Goal: Transaction & Acquisition: Purchase product/service

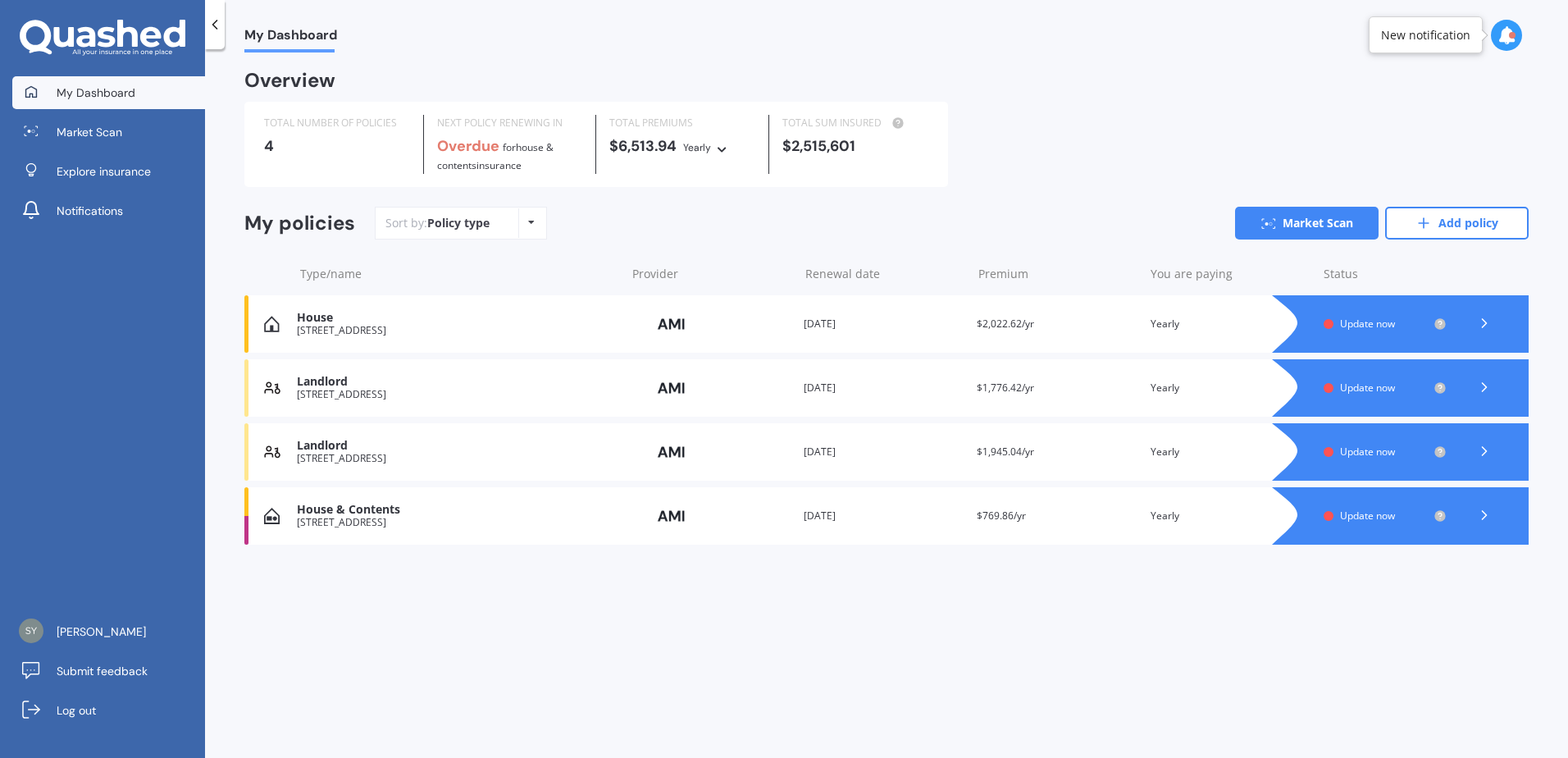
click at [1136, 333] on div "House [STREET_ADDRESS] Provider Renewal date [DATE] Premium $2,022.62/yr You ar…" at bounding box center [886, 324] width 1285 height 58
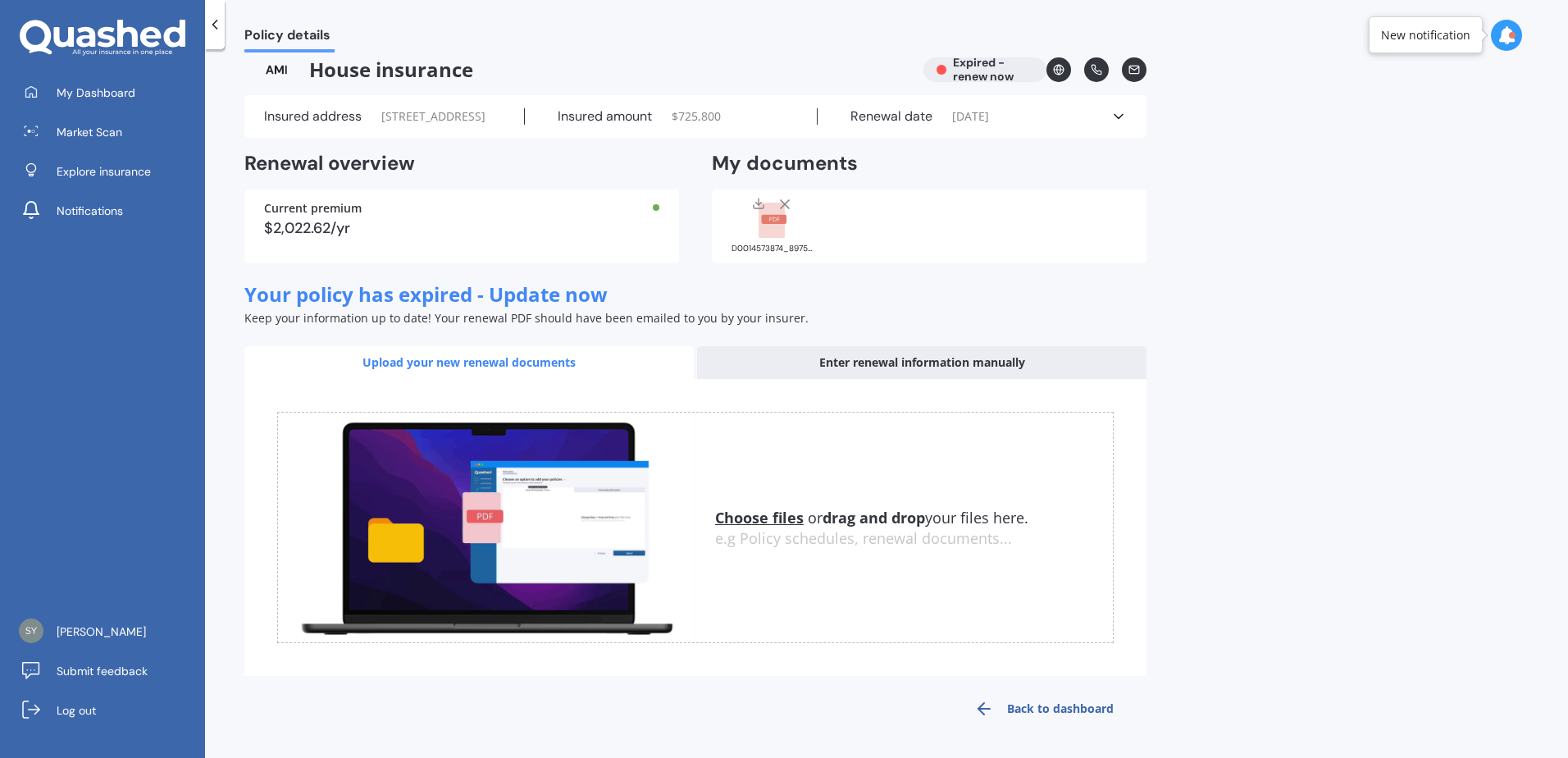
scroll to position [31, 0]
click at [764, 207] on icon at bounding box center [758, 203] width 13 height 13
click at [1311, 326] on div "Policy details House insurance Expired - renew now Insured address [STREET_ADDR…" at bounding box center [886, 407] width 1363 height 709
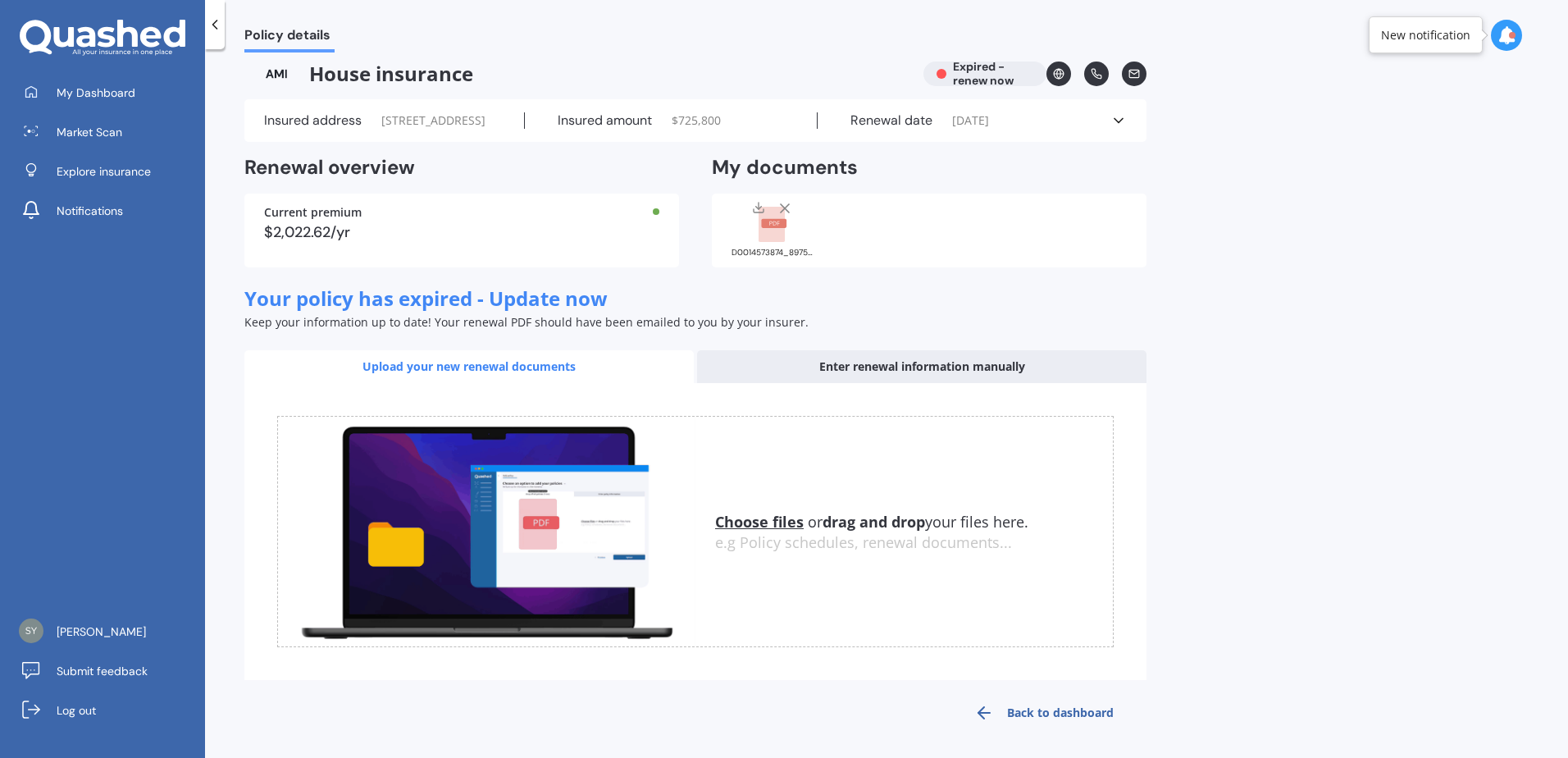
scroll to position [0, 0]
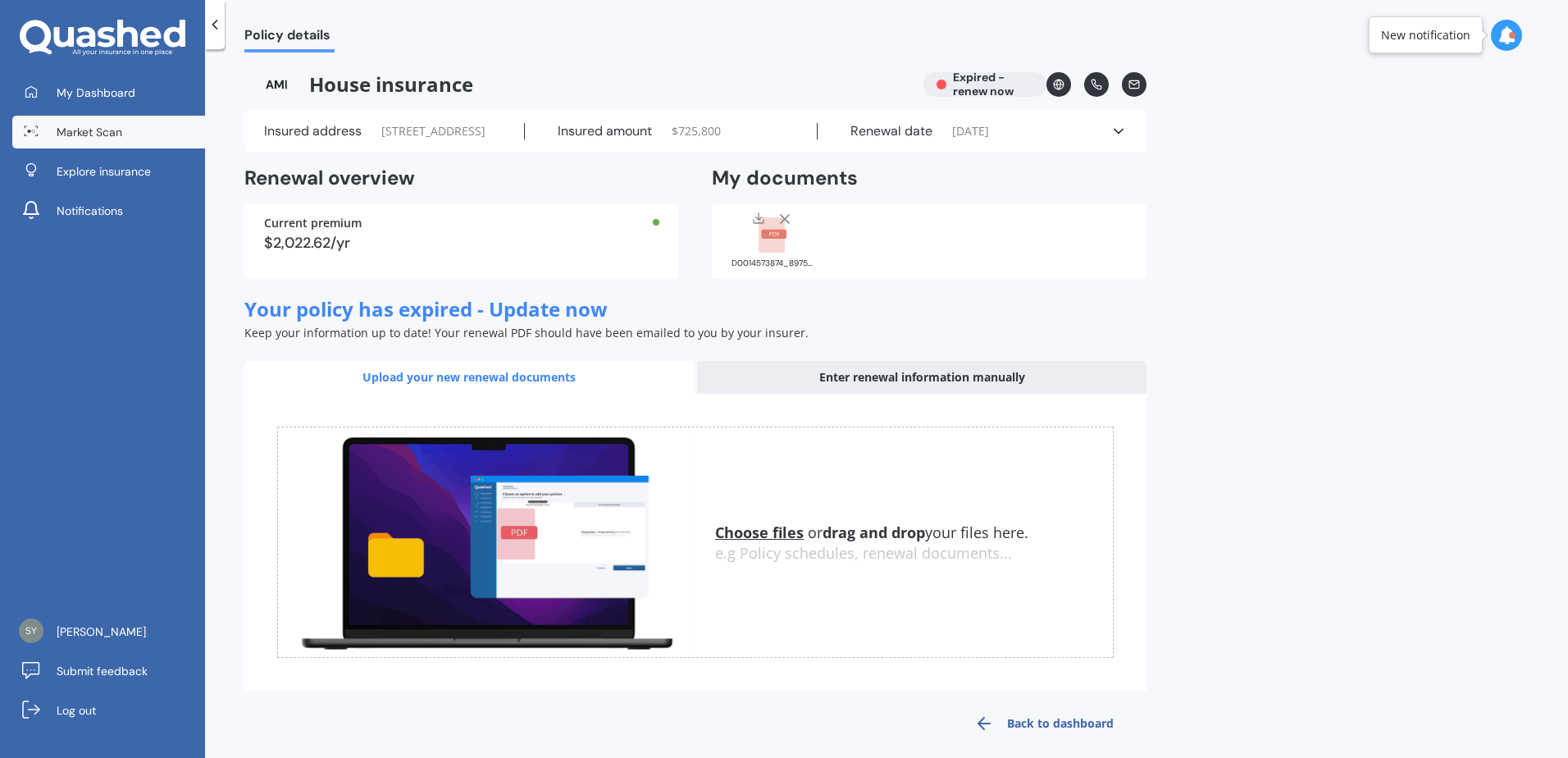
click at [99, 133] on span "Market Scan" at bounding box center [90, 132] width 65 height 16
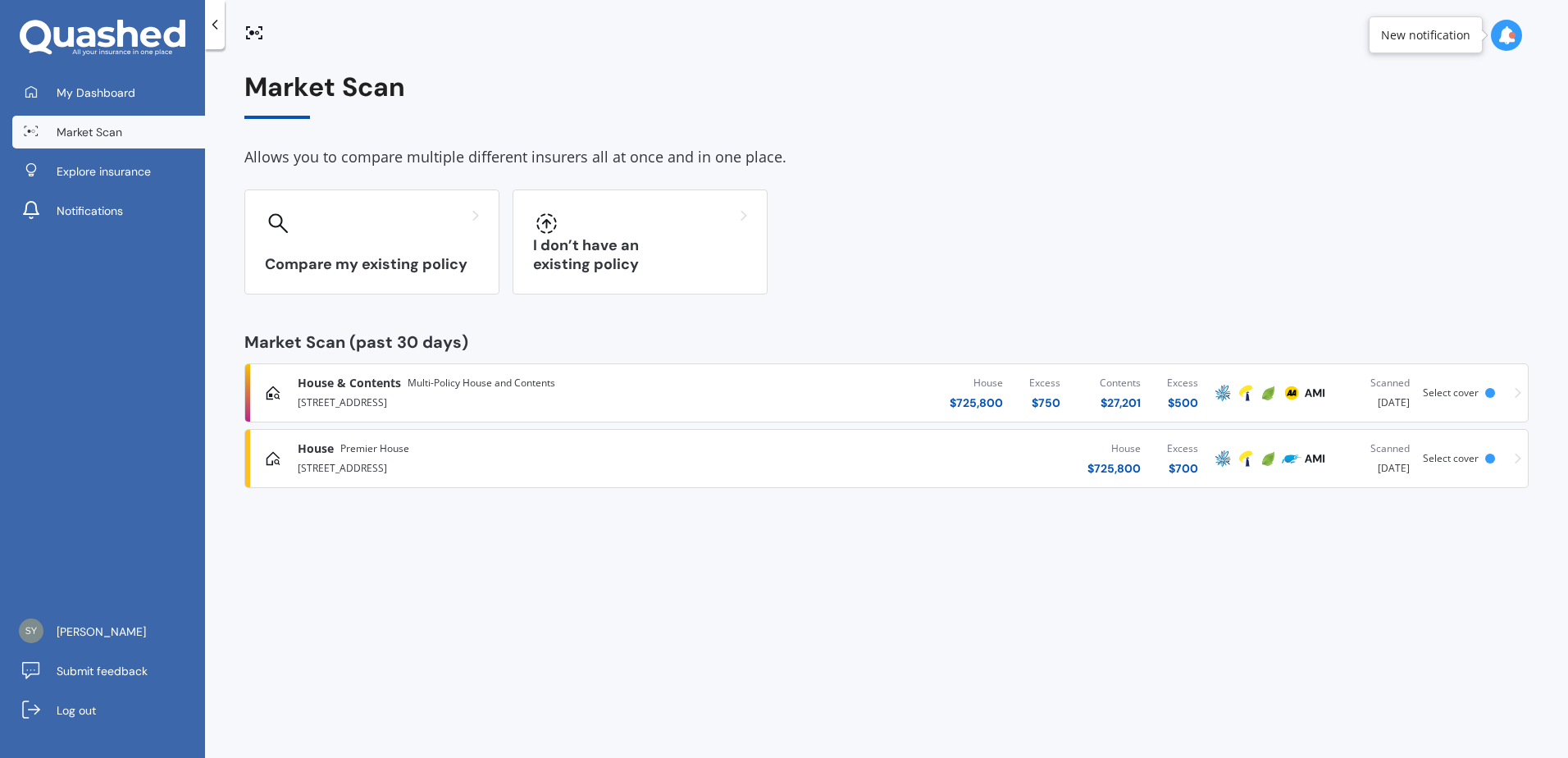
click at [478, 456] on div "House [GEOGRAPHIC_DATA]" at bounding box center [518, 448] width 441 height 16
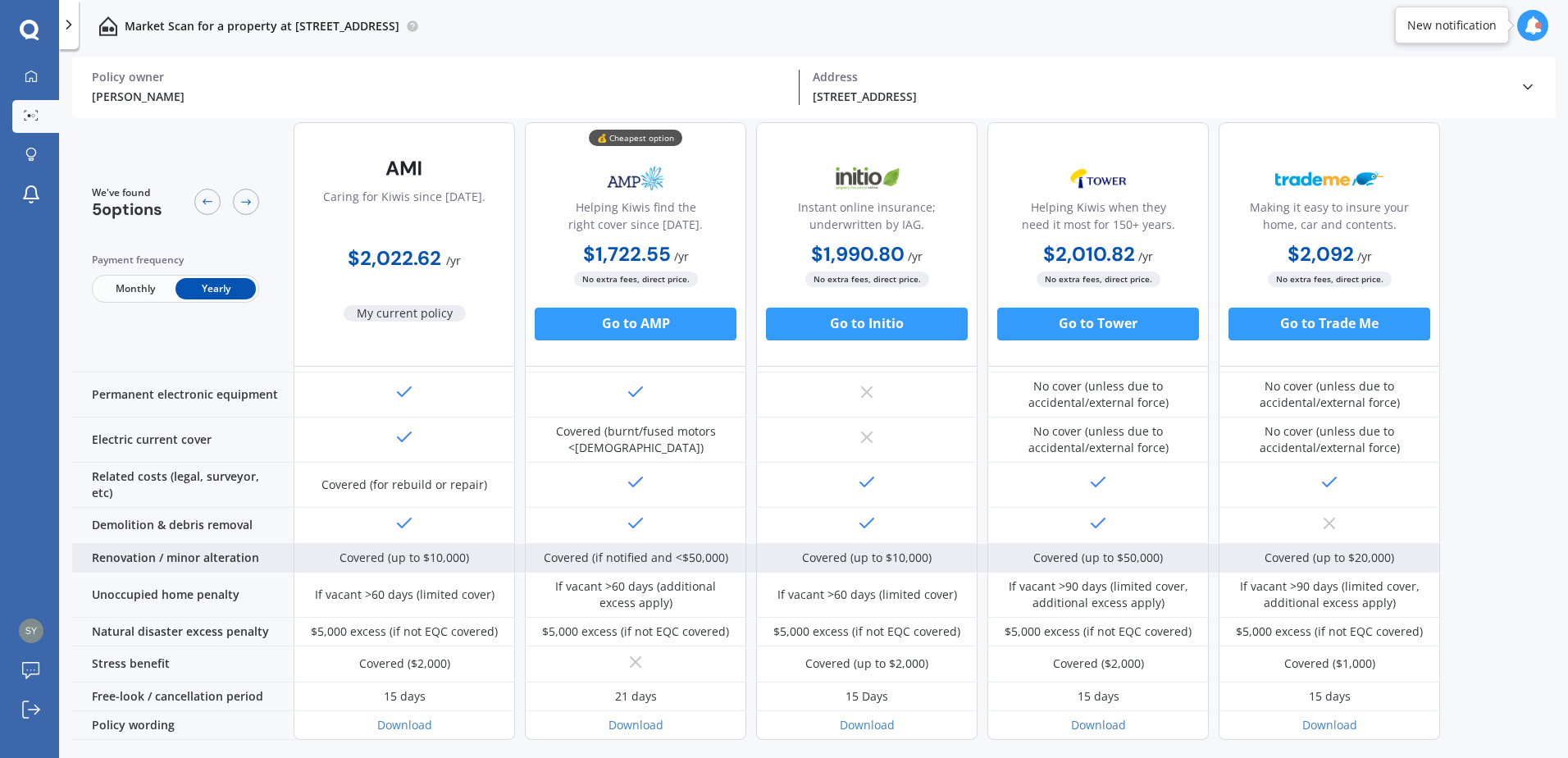
scroll to position [593, 0]
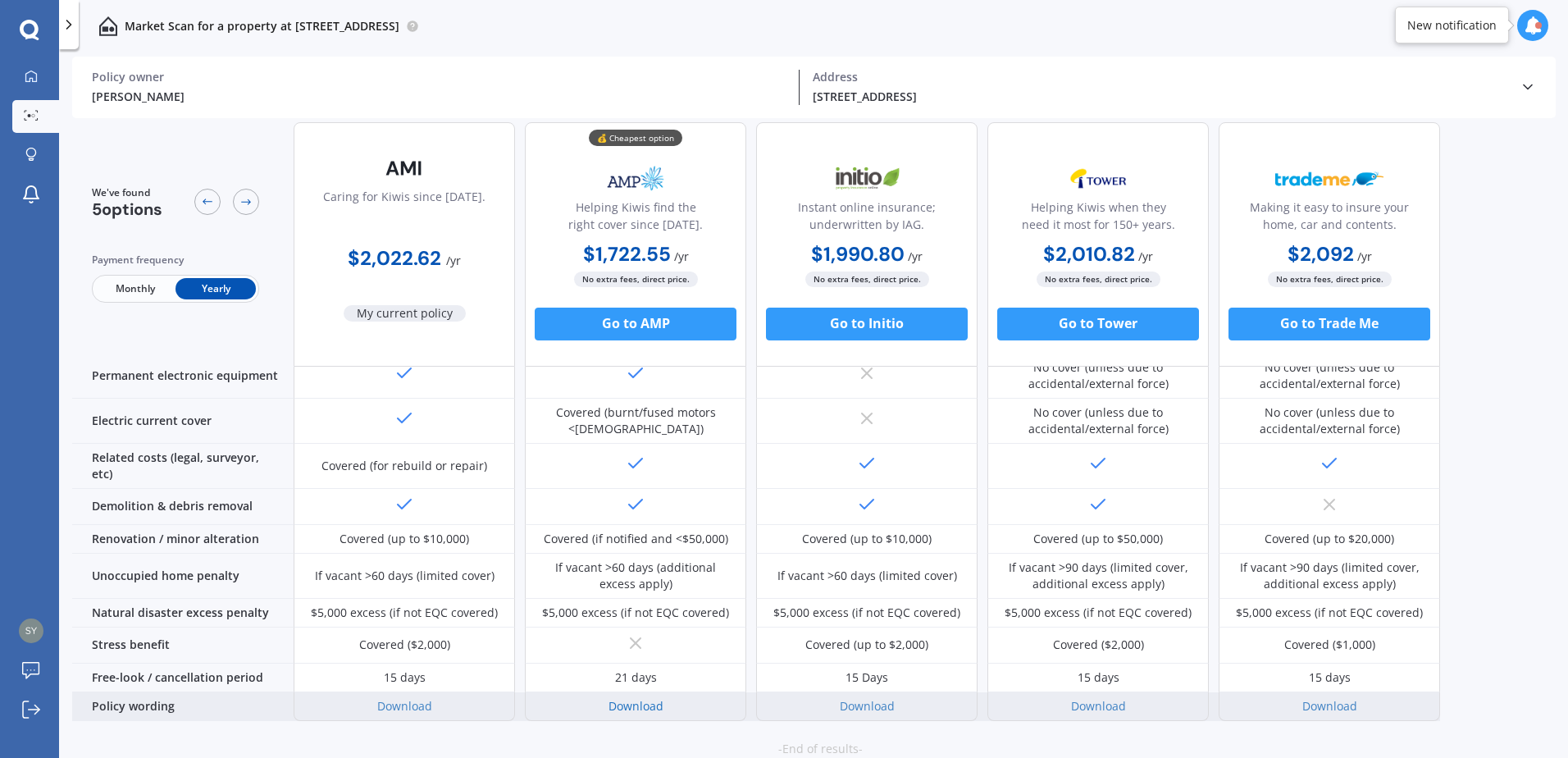
click at [640, 698] on link "Download" at bounding box center [636, 706] width 55 height 15
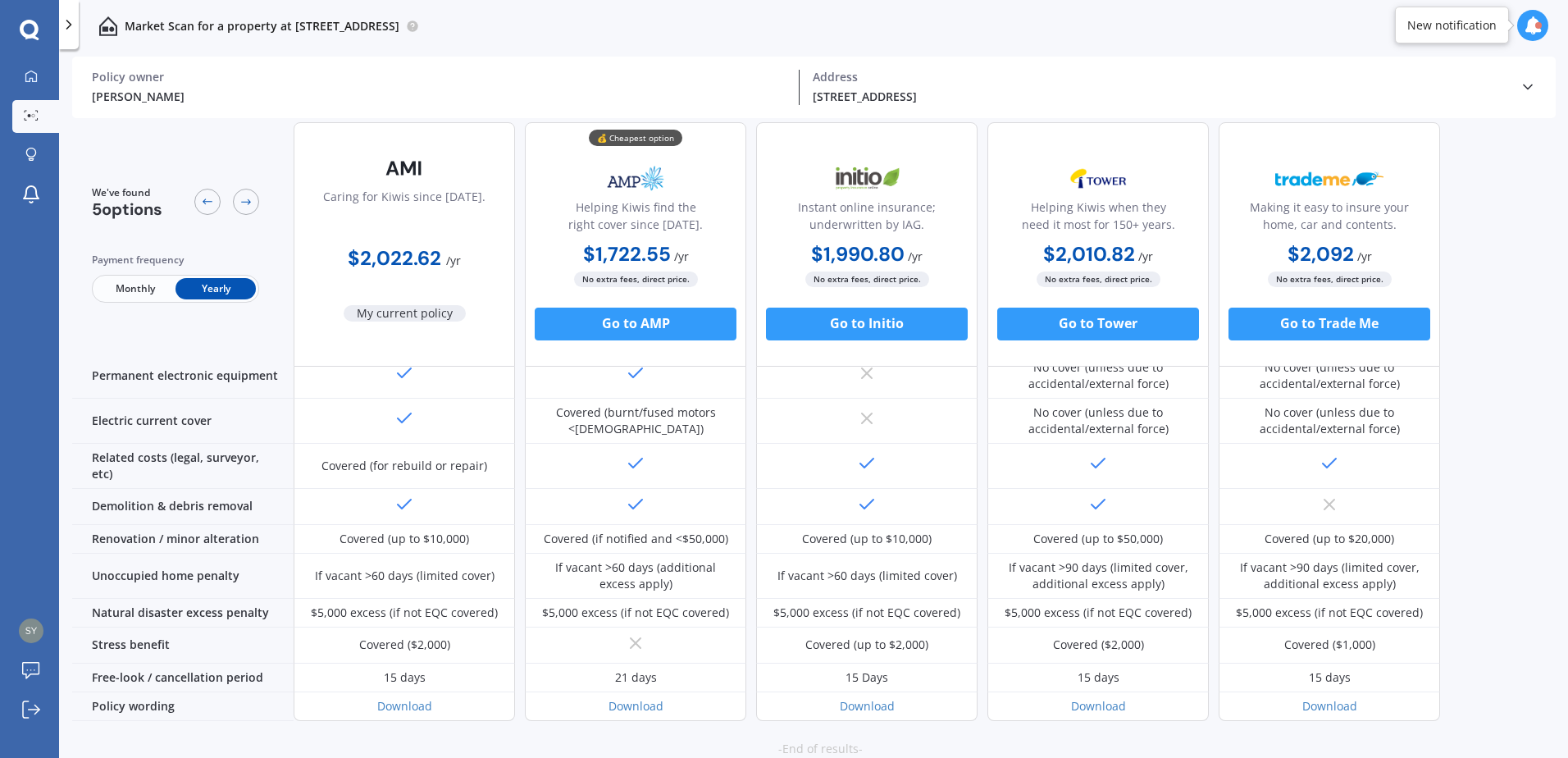
click at [644, 159] on img at bounding box center [636, 179] width 108 height 41
click at [639, 139] on div "💰 Cheapest option" at bounding box center [635, 138] width 94 height 16
click at [639, 162] on img at bounding box center [636, 179] width 108 height 41
click at [631, 201] on div "Helping Kiwis find the right cover since [DATE]." at bounding box center [635, 219] width 194 height 41
click at [632, 321] on button "Go to AMP" at bounding box center [635, 324] width 201 height 33
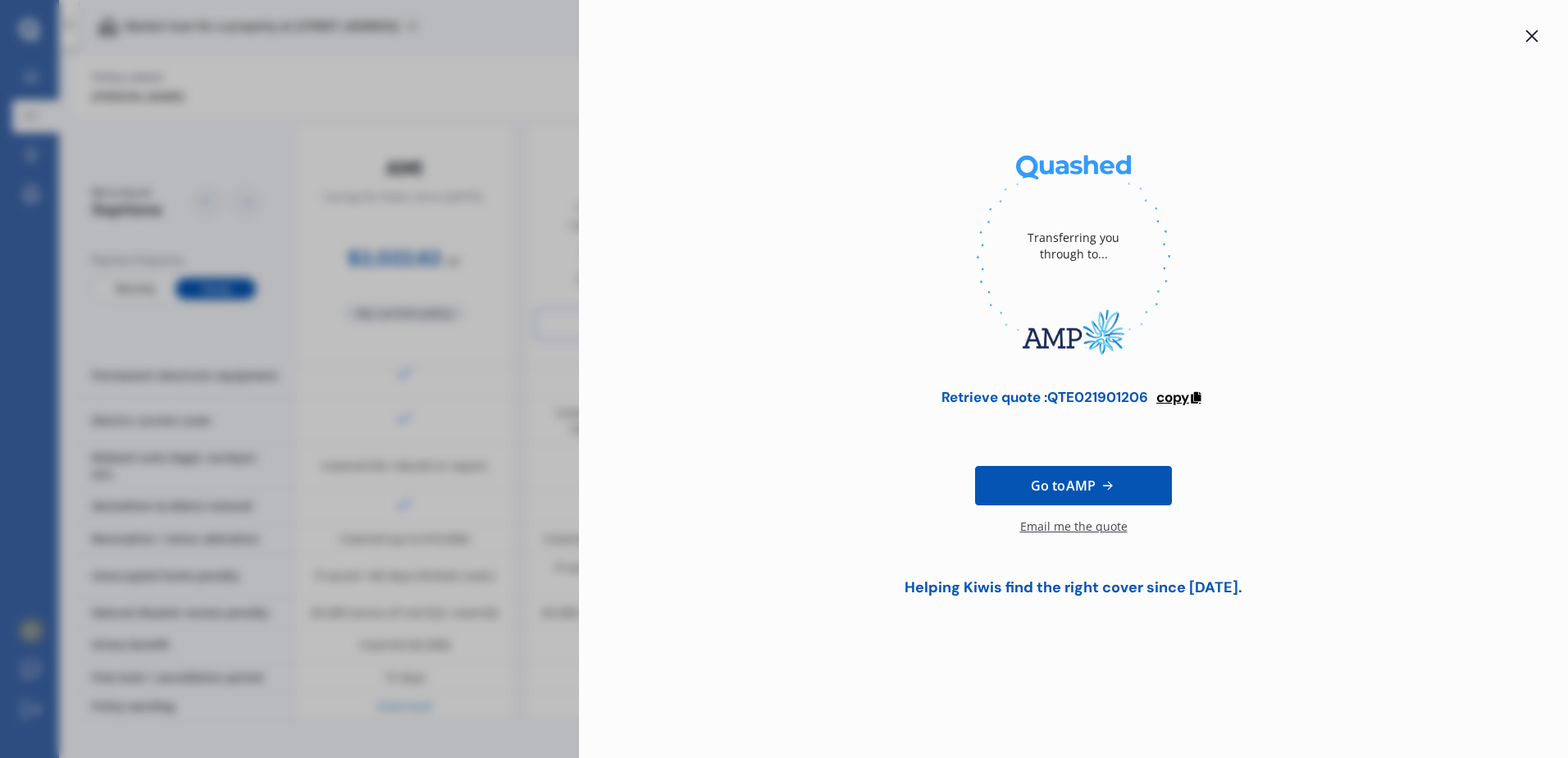
click at [1193, 398] on icon at bounding box center [1196, 395] width 14 height 11
